Goal: Navigation & Orientation: Find specific page/section

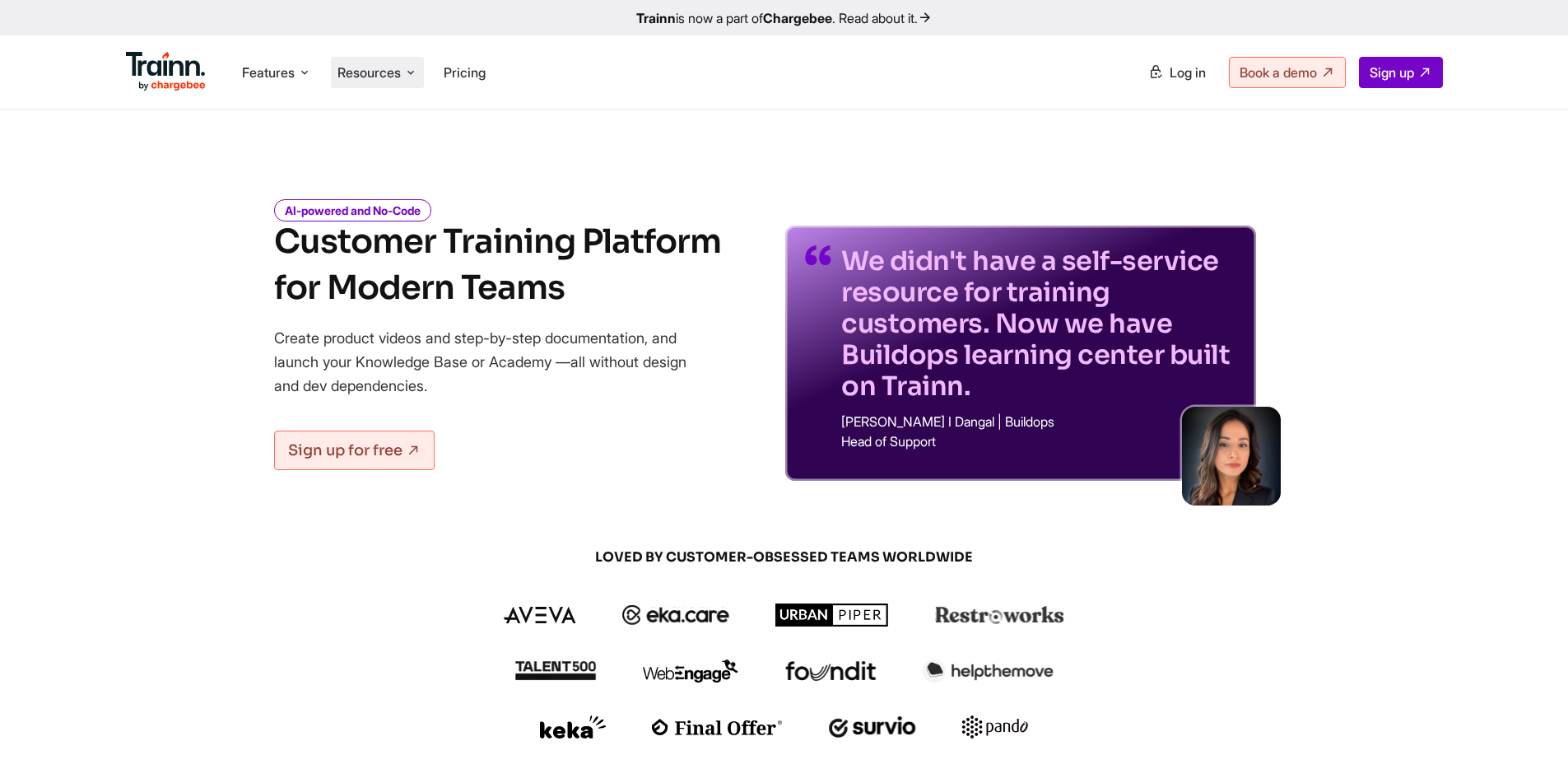
click at [404, 85] on li "Resources Resources Trainn Help Center Help videos to get you started. Trainn B…" at bounding box center [377, 72] width 93 height 31
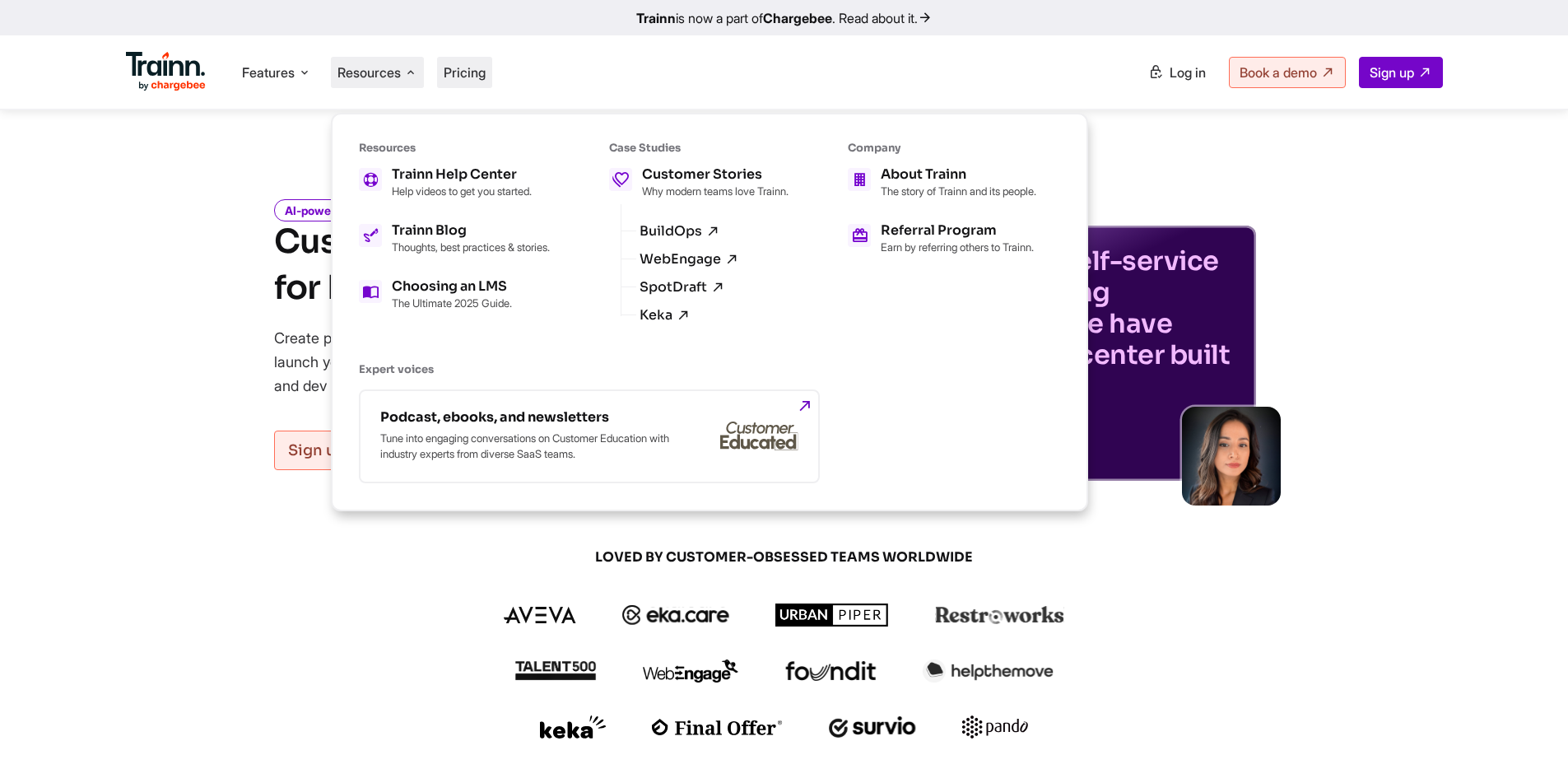
click at [477, 79] on span "Pricing" at bounding box center [465, 72] width 42 height 16
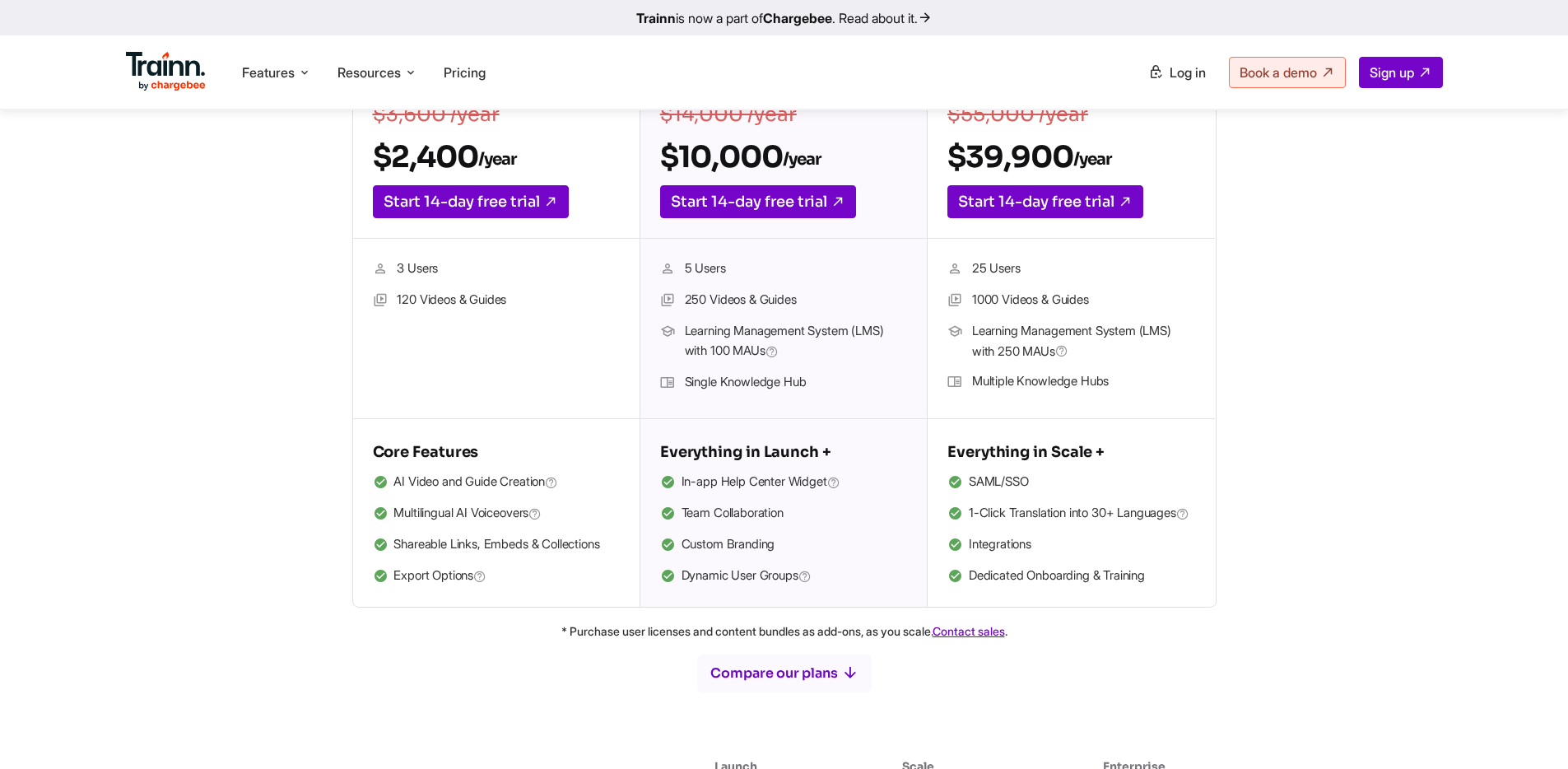
scroll to position [422, 0]
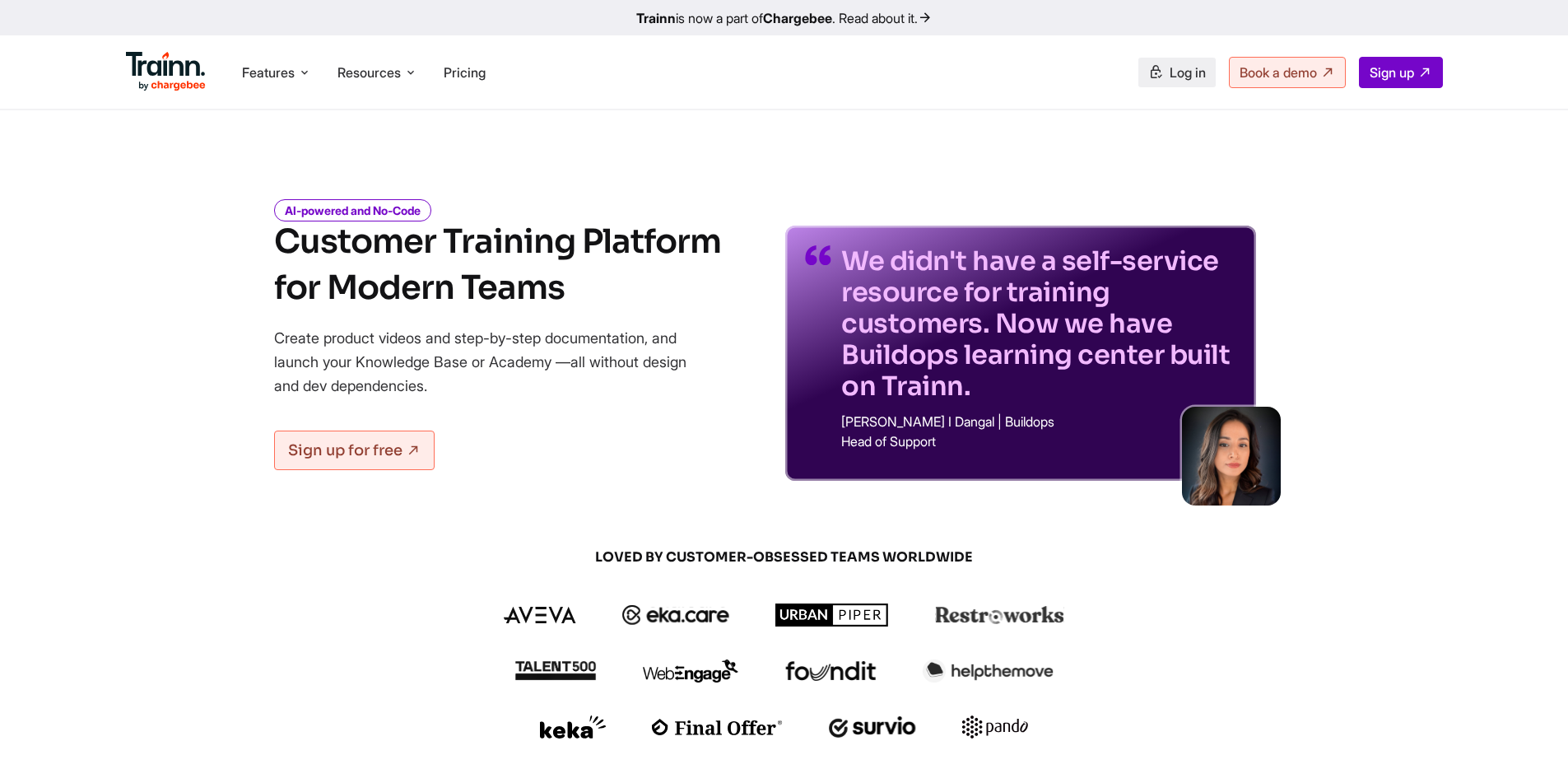
click at [1174, 67] on span "Log in" at bounding box center [1188, 72] width 37 height 16
click at [1166, 61] on link "Log in" at bounding box center [1177, 72] width 77 height 30
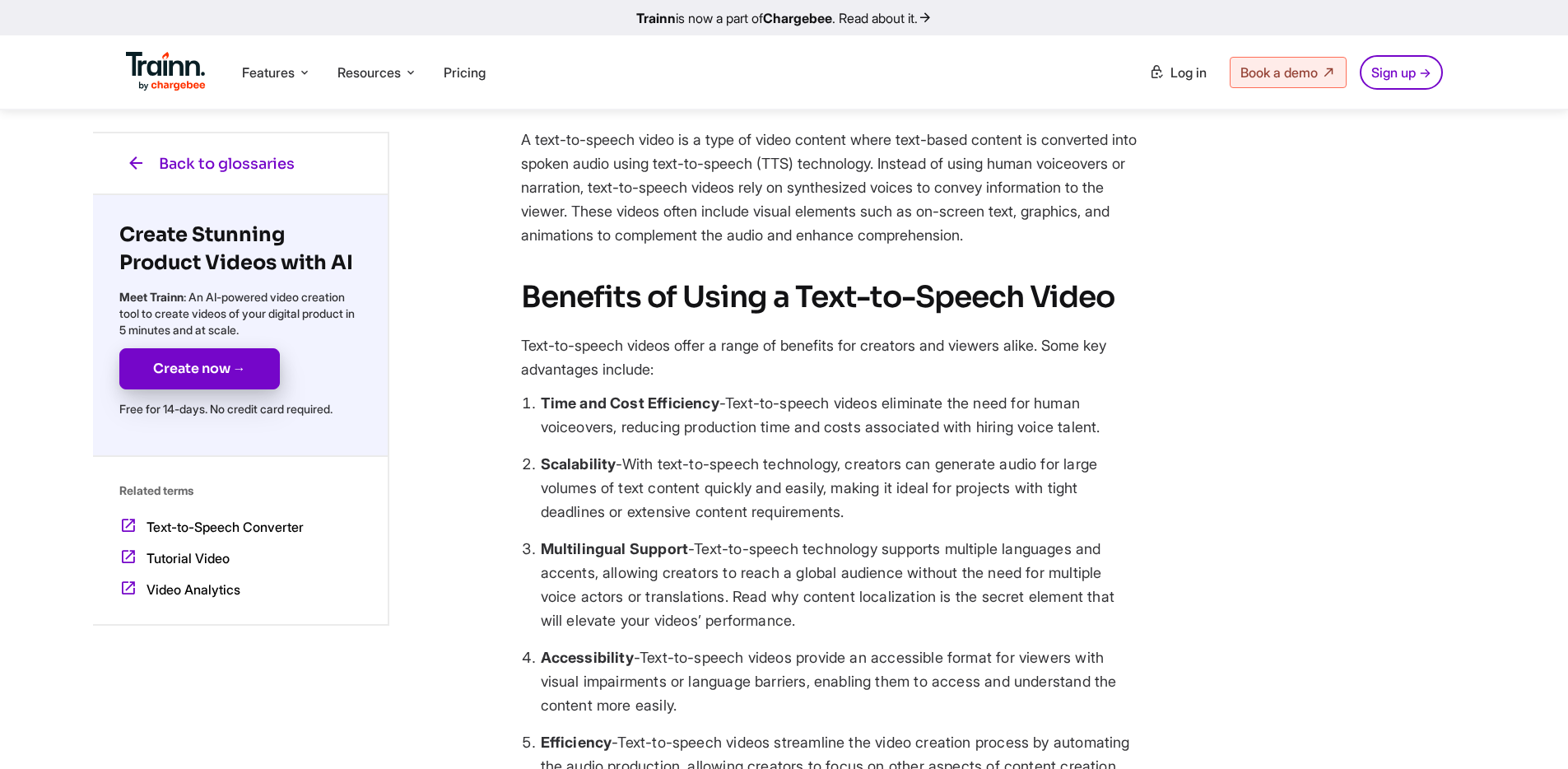
scroll to position [255, 0]
